Goal: Task Accomplishment & Management: Manage account settings

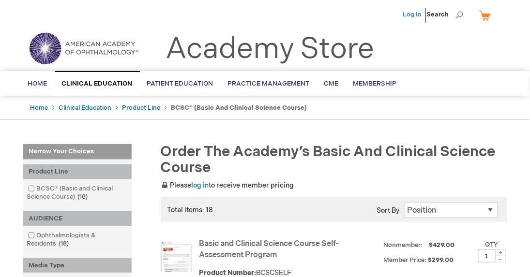
click at [417, 15] on link "Log In" at bounding box center [412, 15] width 19 height 8
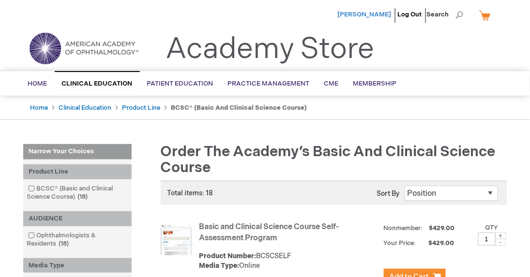
click at [376, 16] on span "Taiba Alhumaidi" at bounding box center [365, 15] width 54 height 8
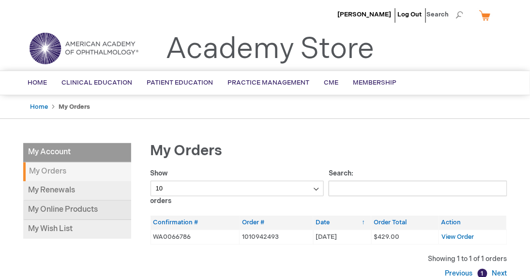
click at [93, 211] on link "My Online Products" at bounding box center [77, 210] width 108 height 19
click at [65, 213] on link "My Online Products" at bounding box center [77, 210] width 108 height 19
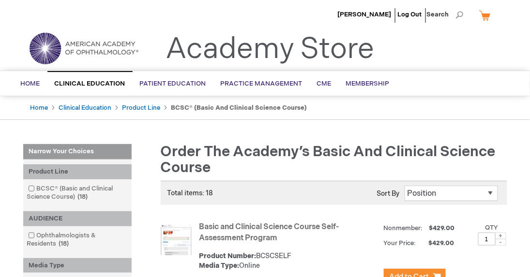
click at [379, 19] on li "[PERSON_NAME]" at bounding box center [364, 14] width 59 height 29
click at [379, 17] on span "Taiba Alhumaidi" at bounding box center [365, 15] width 54 height 8
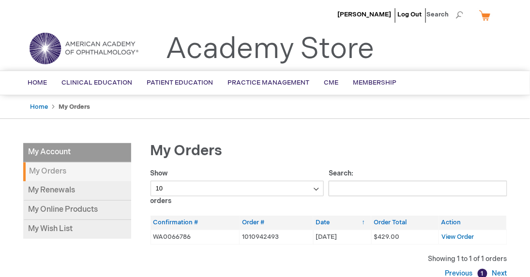
scroll to position [12, 0]
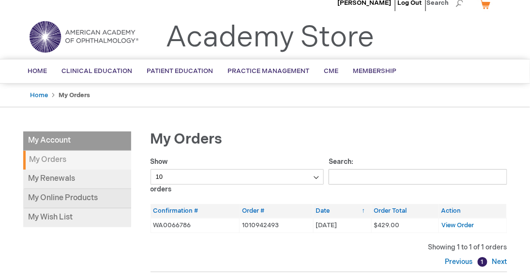
click at [93, 197] on link "My Online Products" at bounding box center [77, 198] width 108 height 19
